Goal: Task Accomplishment & Management: Use online tool/utility

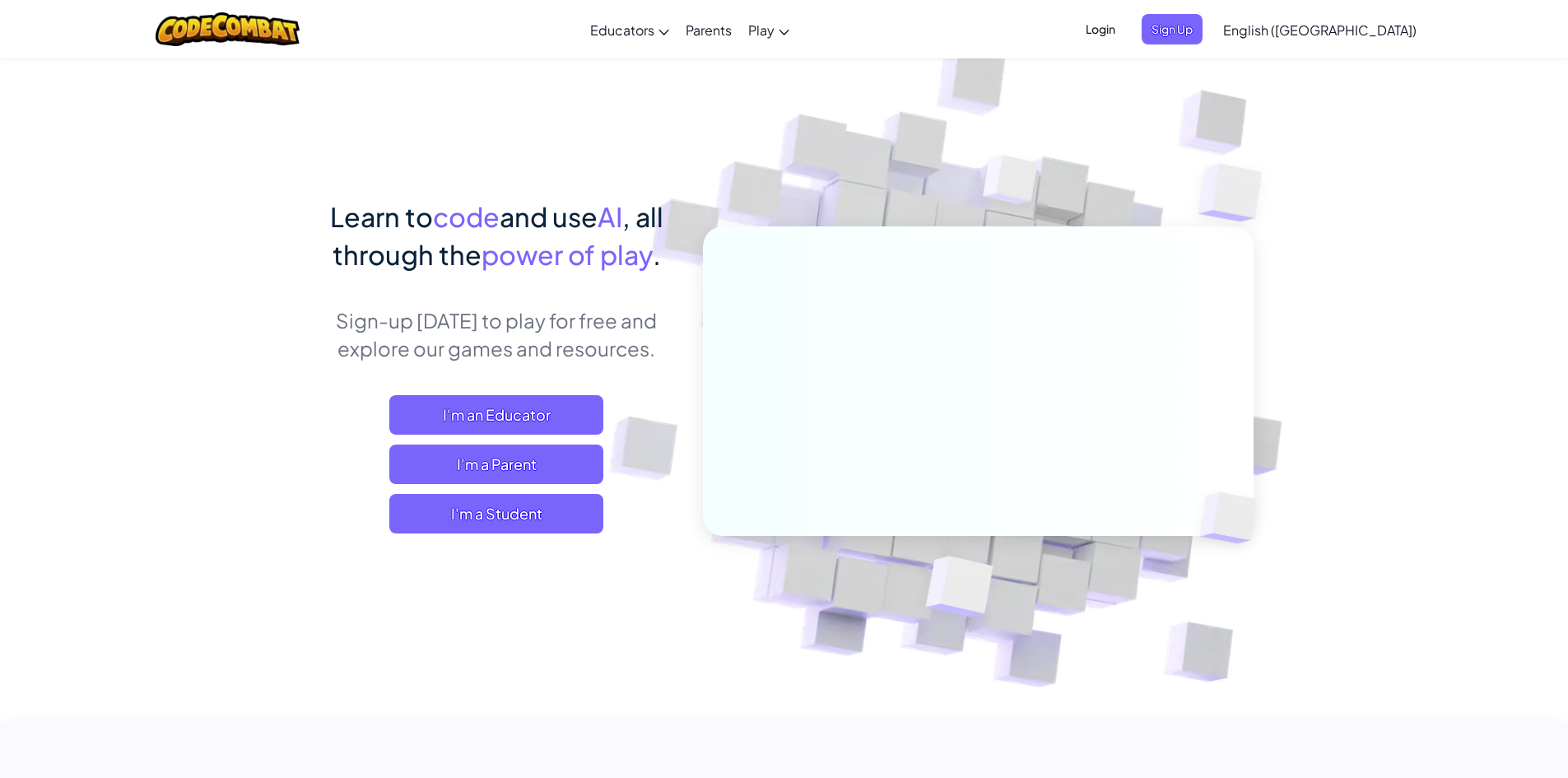
click at [547, 516] on span "I'm a Student" at bounding box center [496, 513] width 214 height 40
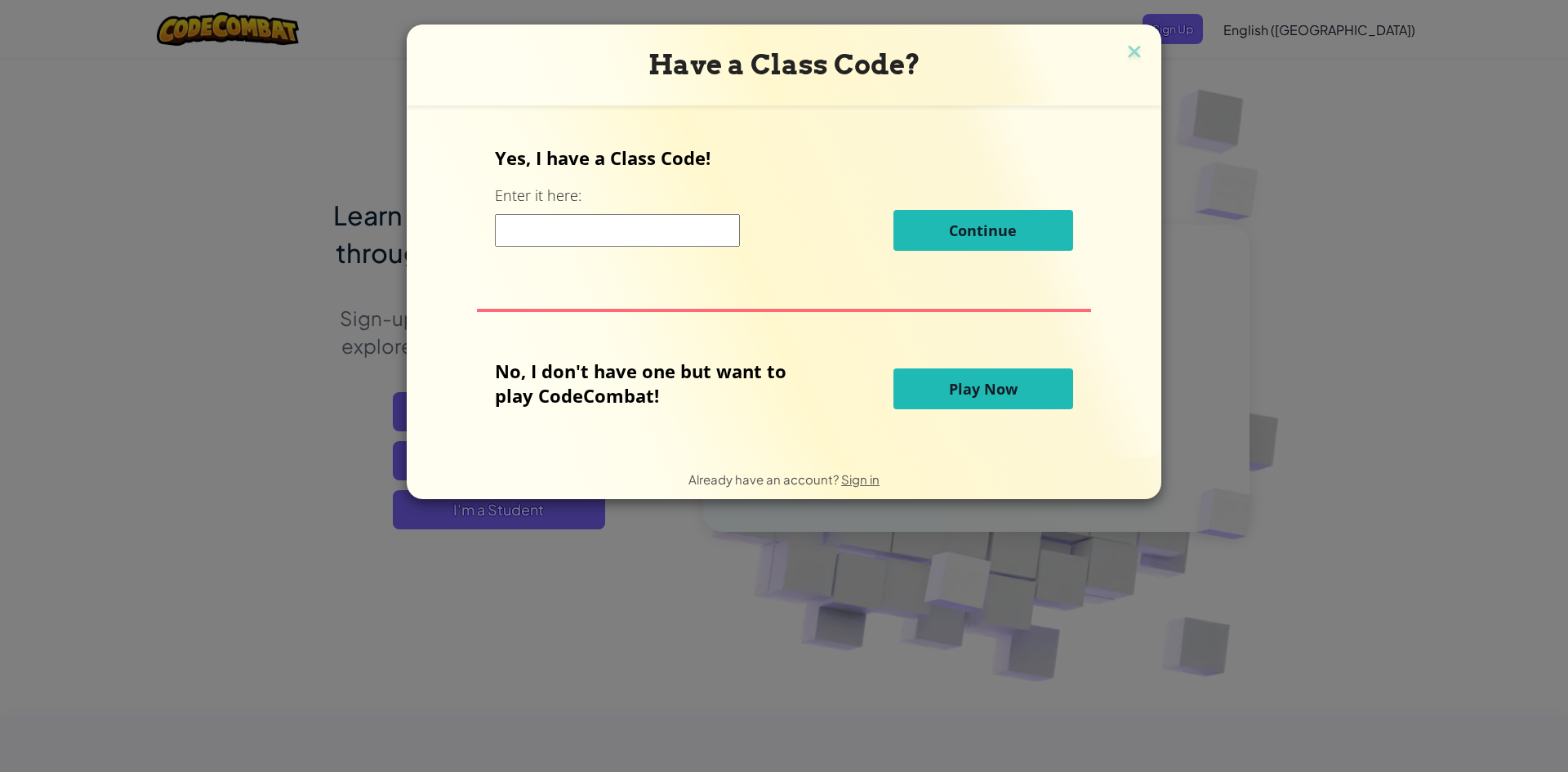
click at [995, 390] on span "Play Now" at bounding box center [983, 389] width 68 height 20
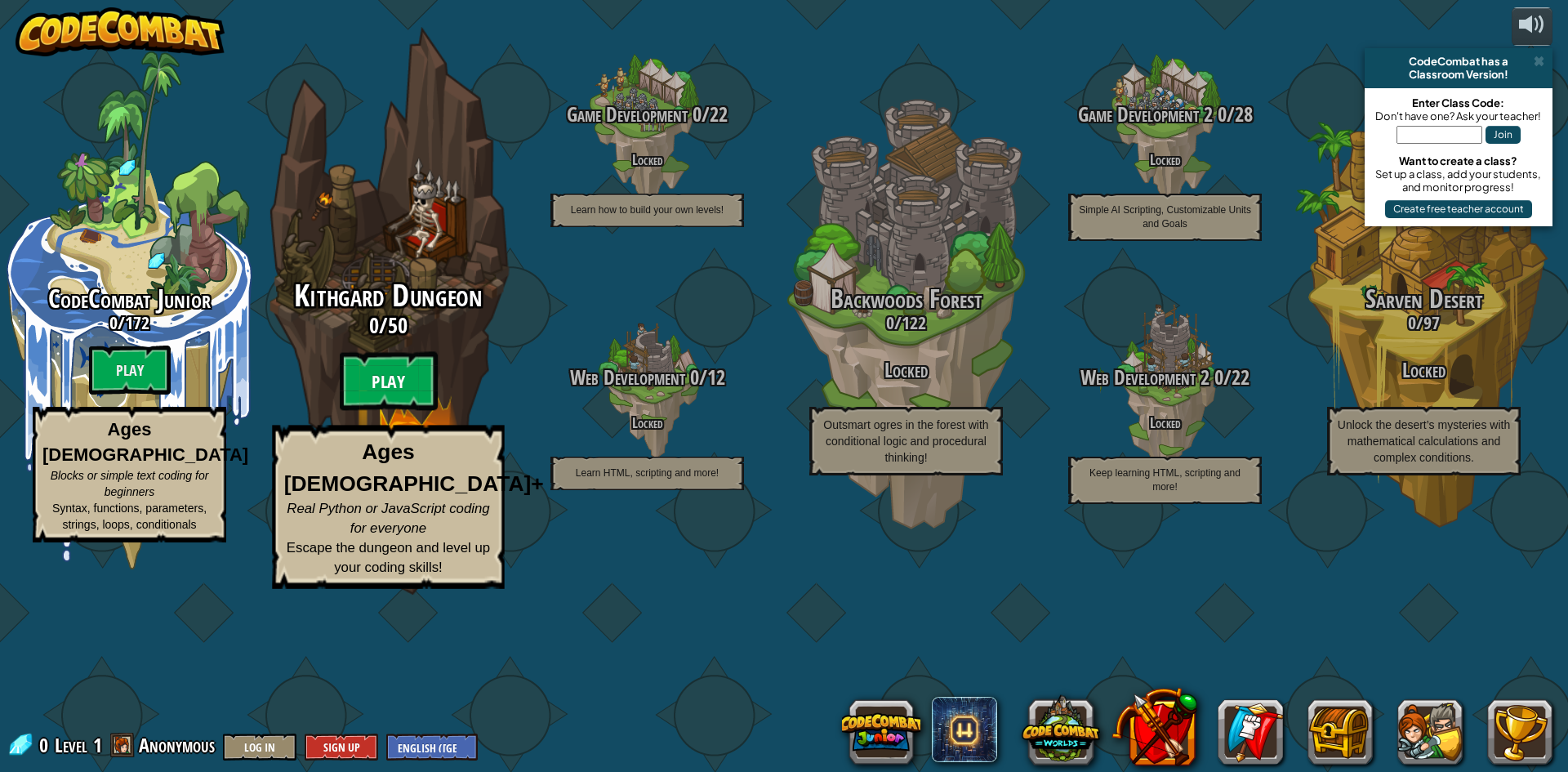
click at [380, 411] on btn "Play" at bounding box center [388, 381] width 98 height 59
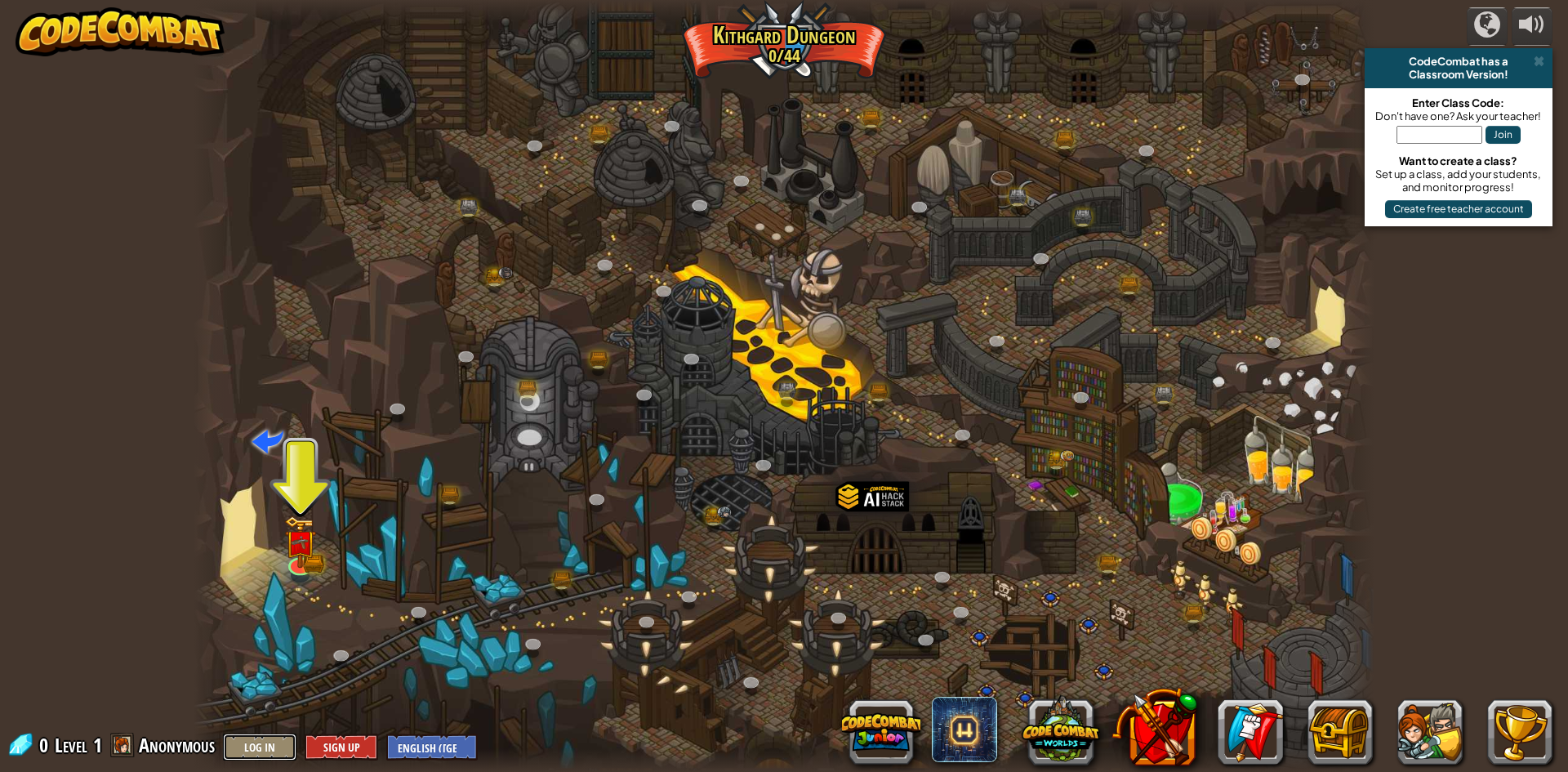
click at [270, 746] on button "Log In" at bounding box center [260, 747] width 74 height 27
